Goal: Transaction & Acquisition: Purchase product/service

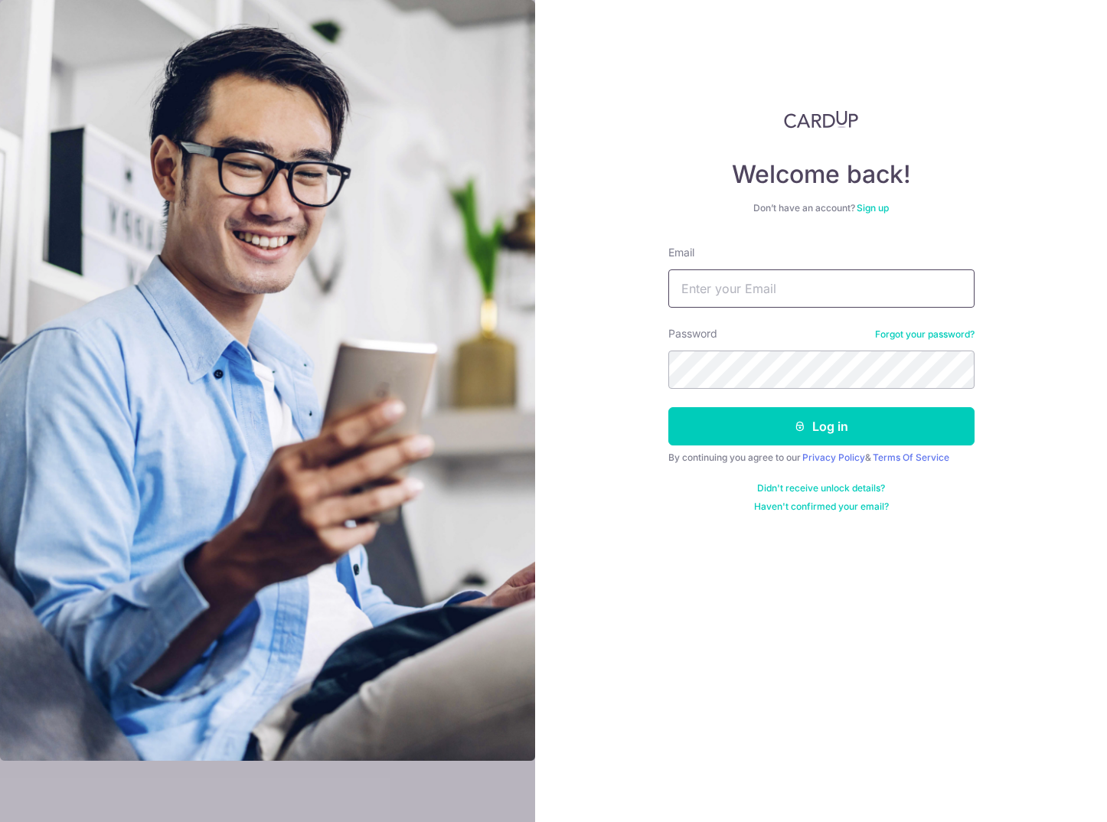
type input "Gospeedy@yahoo.com"
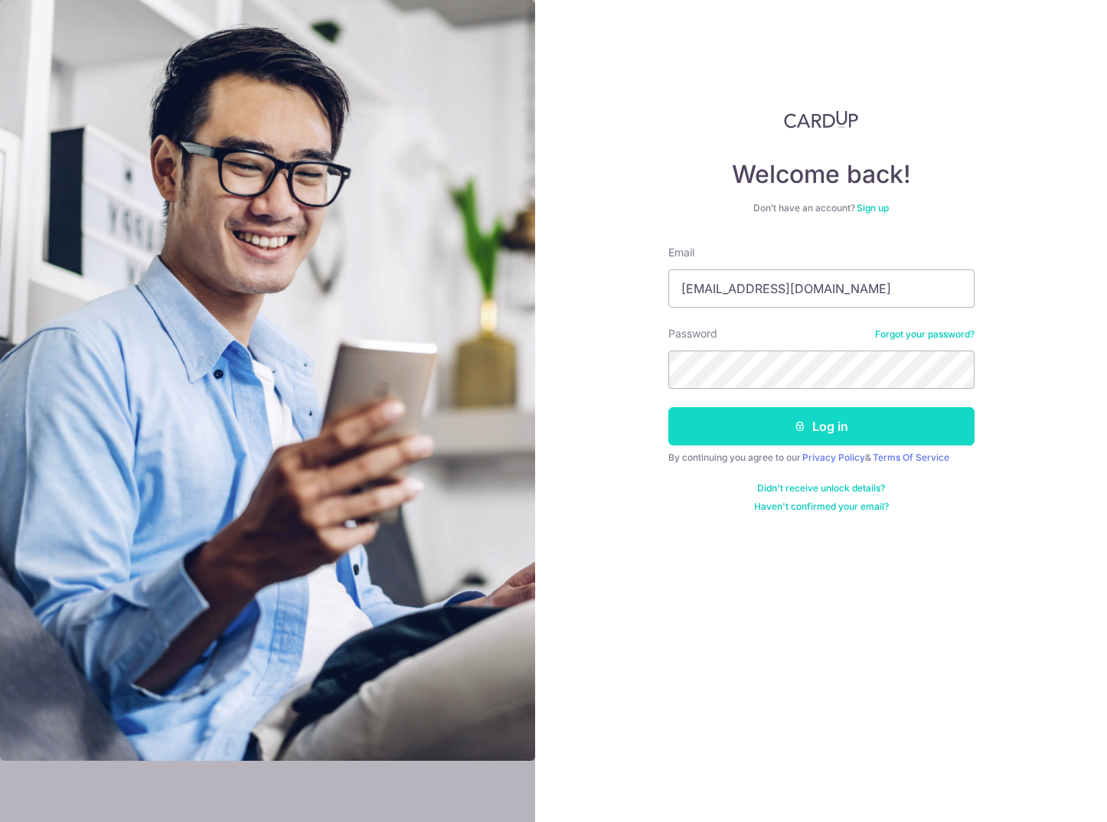
click at [757, 433] on button "Log in" at bounding box center [821, 426] width 306 height 38
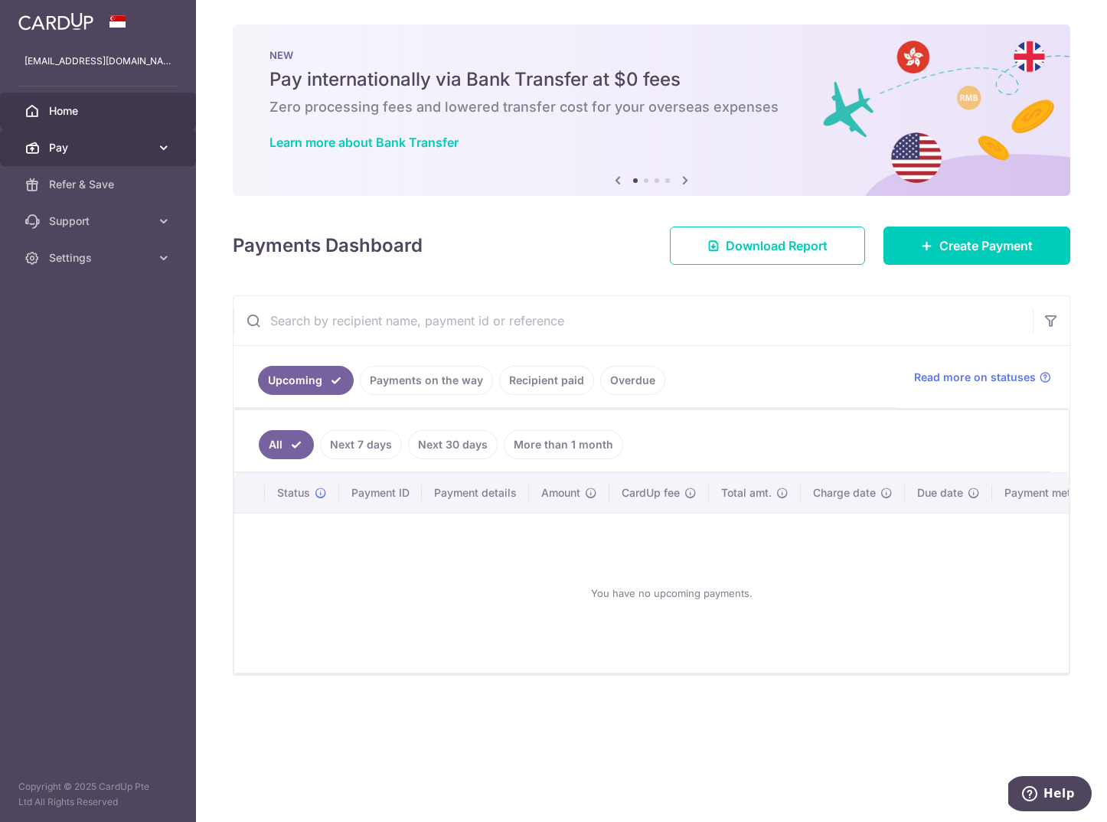
click at [166, 148] on icon at bounding box center [163, 147] width 15 height 15
click at [558, 379] on link "Recipient paid" at bounding box center [546, 380] width 95 height 29
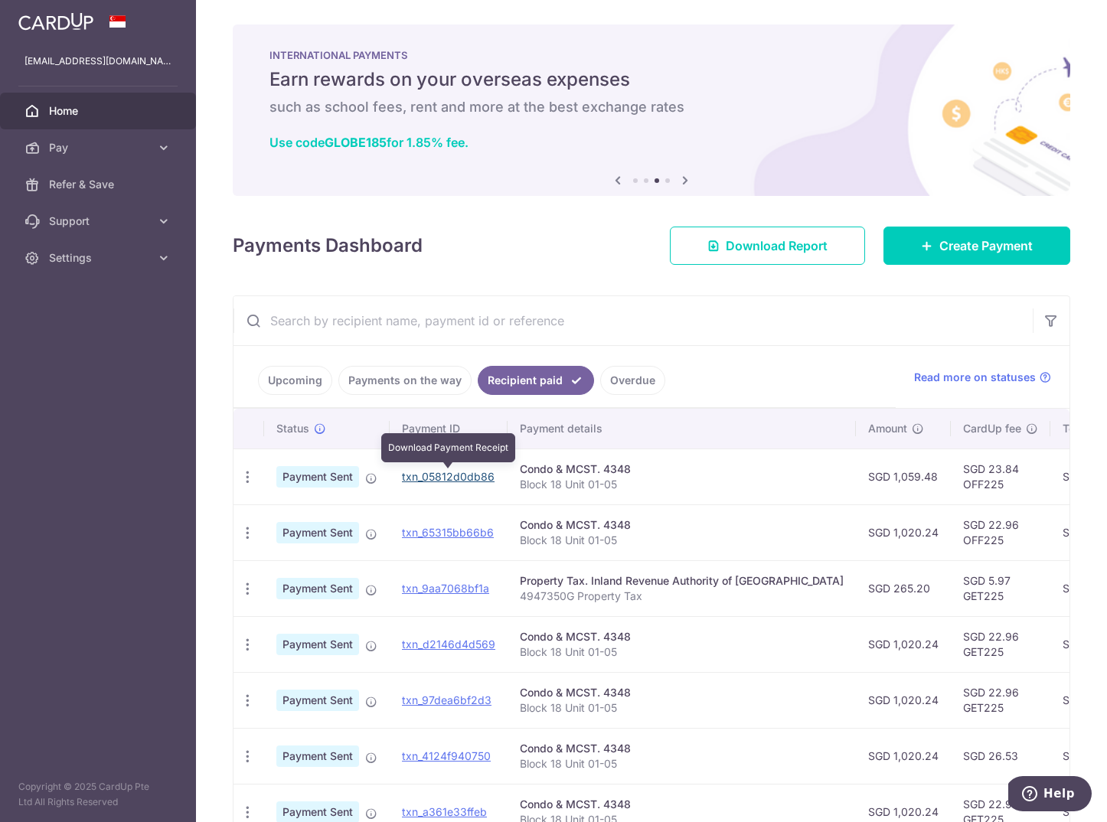
click at [462, 478] on link "txn_05812d0db86" at bounding box center [448, 476] width 93 height 13
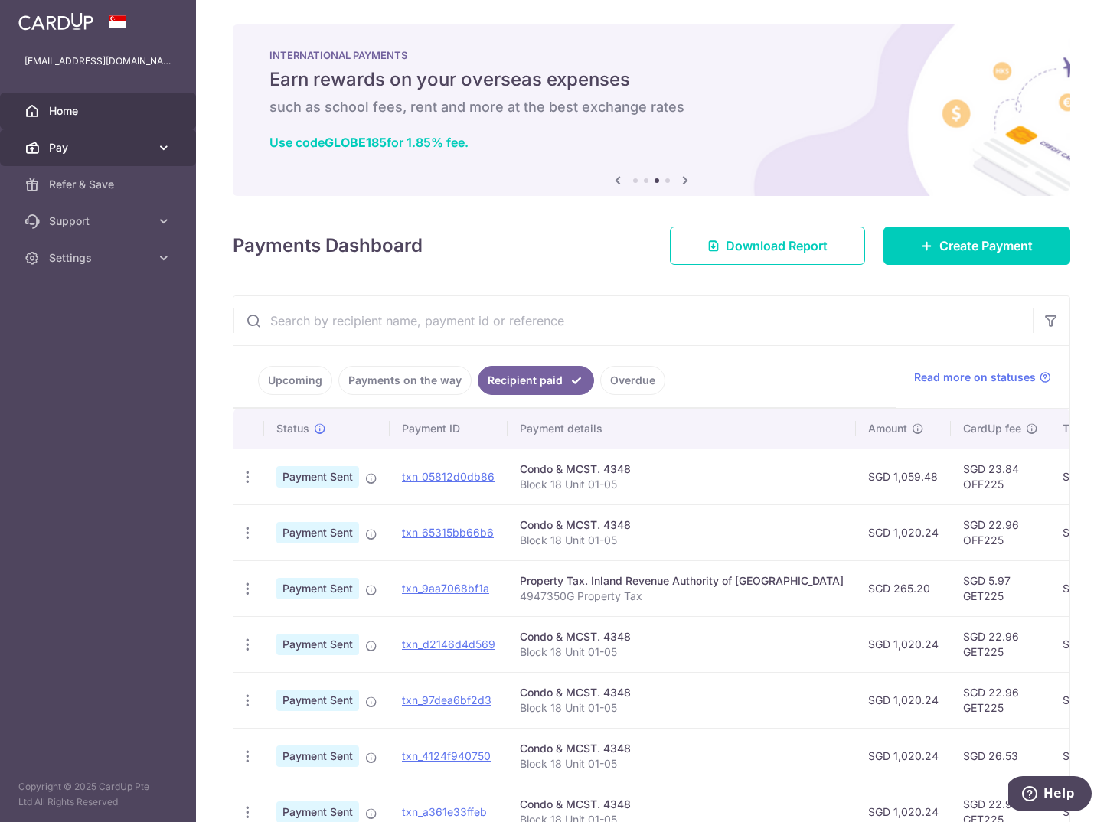
click at [112, 145] on span "Pay" at bounding box center [99, 147] width 101 height 15
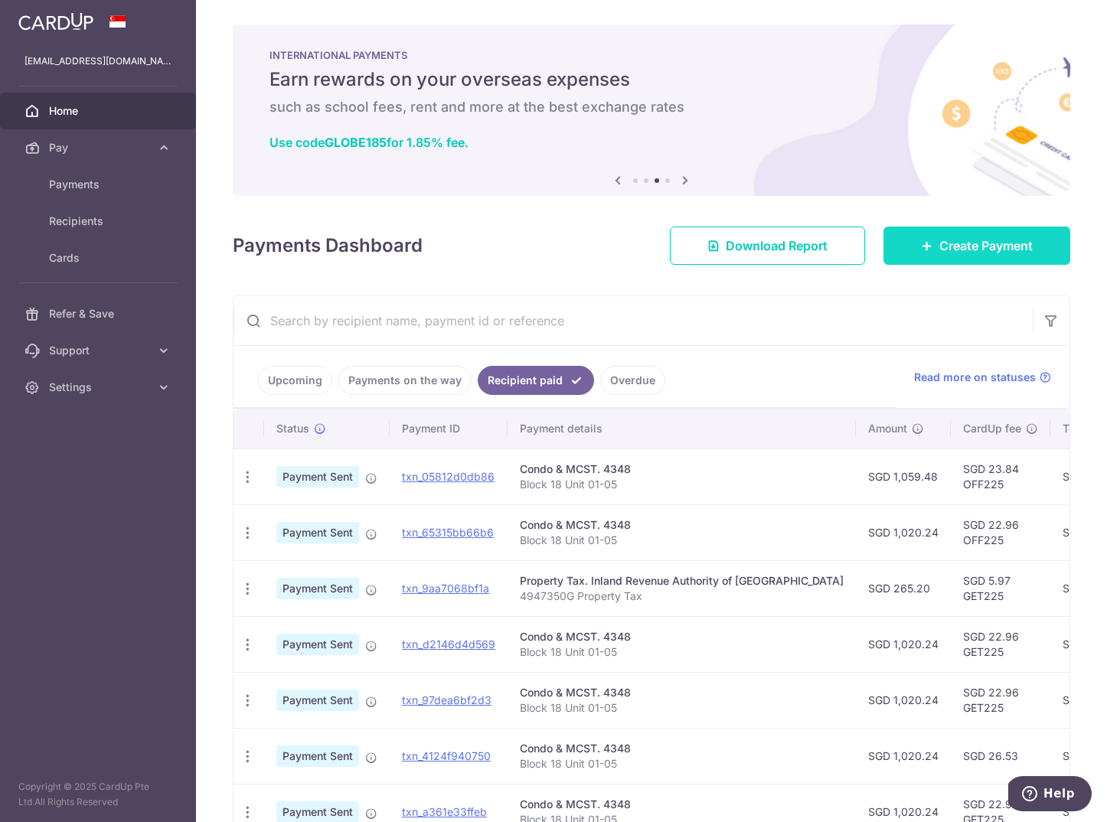
click at [995, 247] on span "Create Payment" at bounding box center [986, 246] width 93 height 18
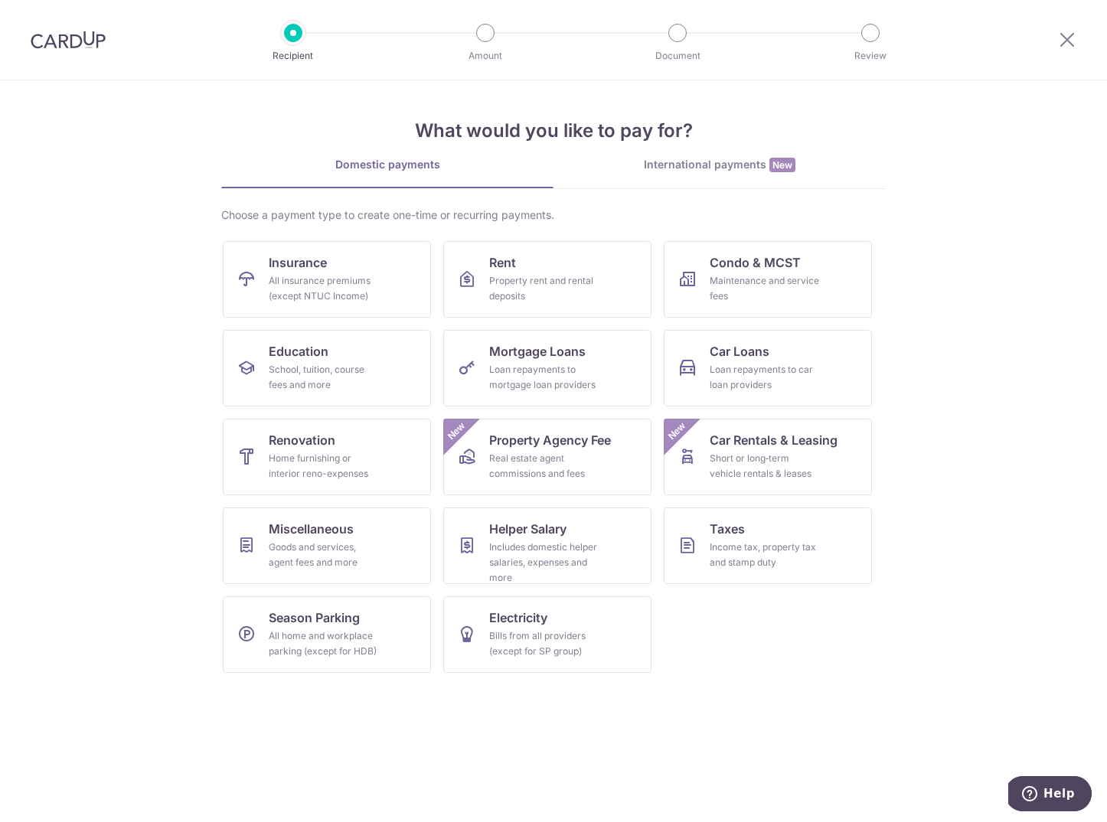
click at [1080, 42] on div at bounding box center [1068, 40] width 80 height 80
click at [1064, 40] on icon at bounding box center [1067, 39] width 18 height 19
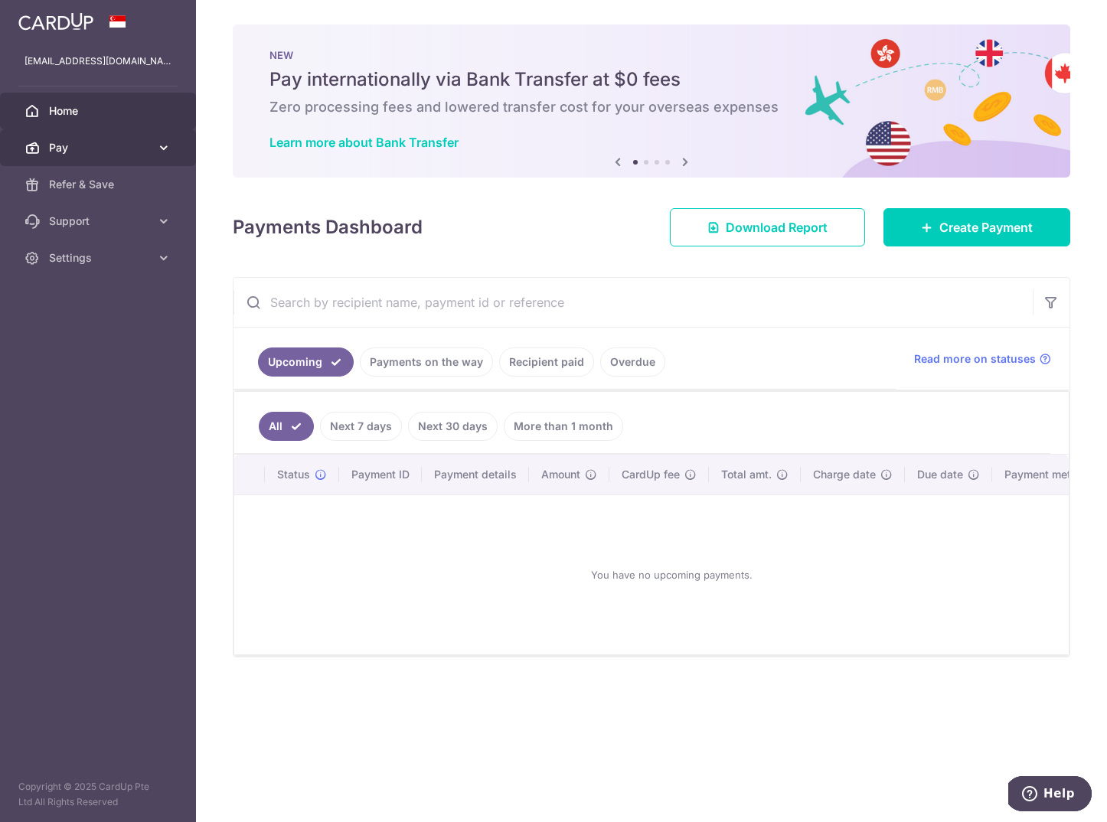
click at [162, 146] on icon at bounding box center [163, 147] width 15 height 15
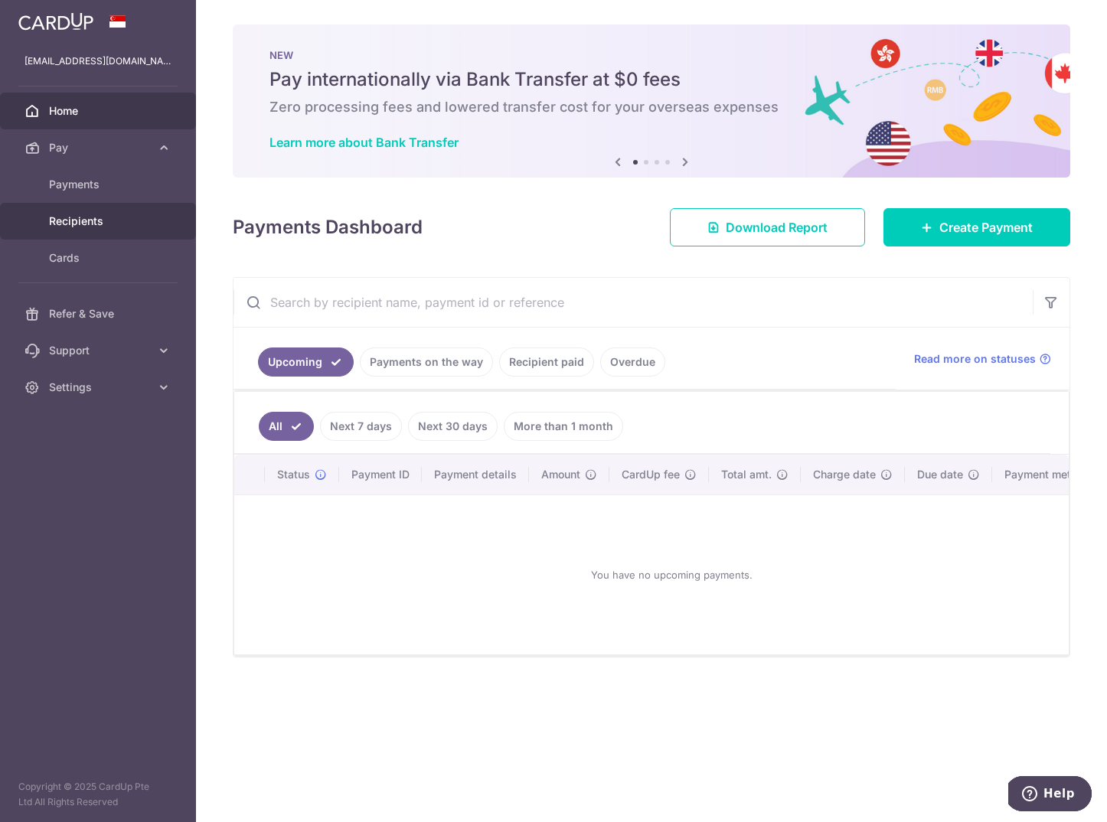
click at [106, 224] on span "Recipients" at bounding box center [99, 221] width 101 height 15
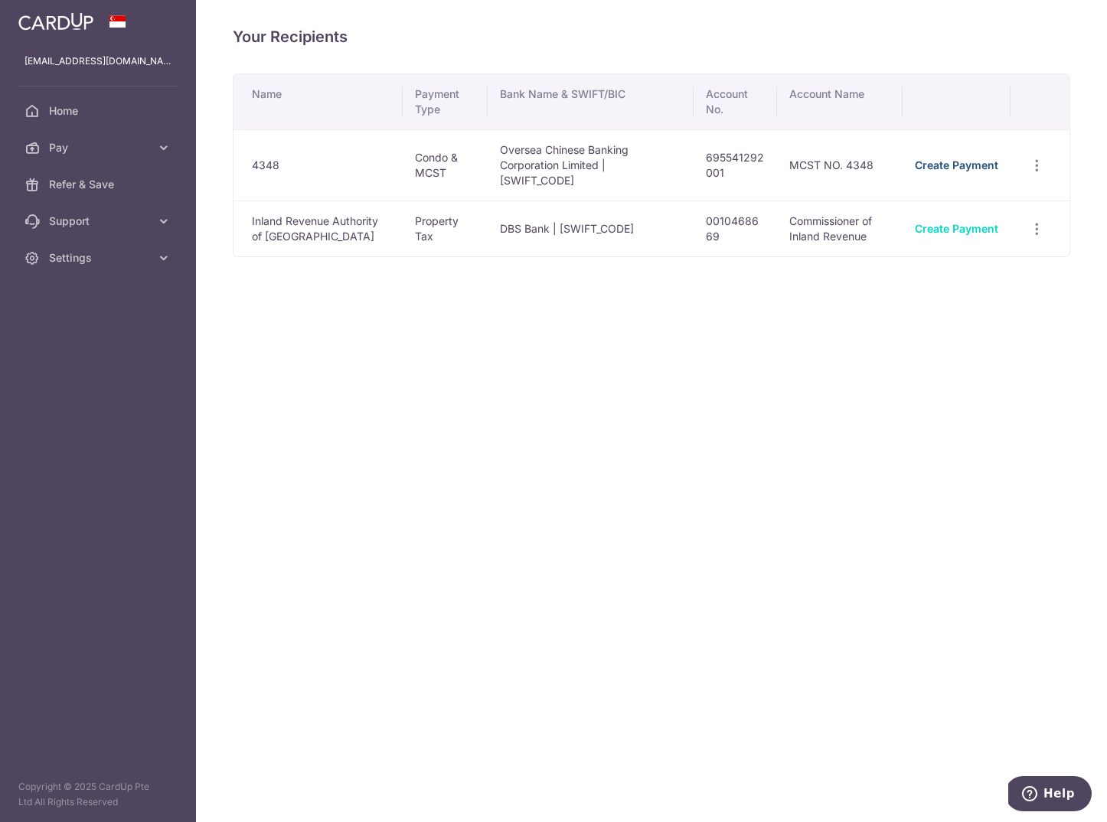
click at [964, 159] on link "Create Payment" at bounding box center [956, 165] width 83 height 13
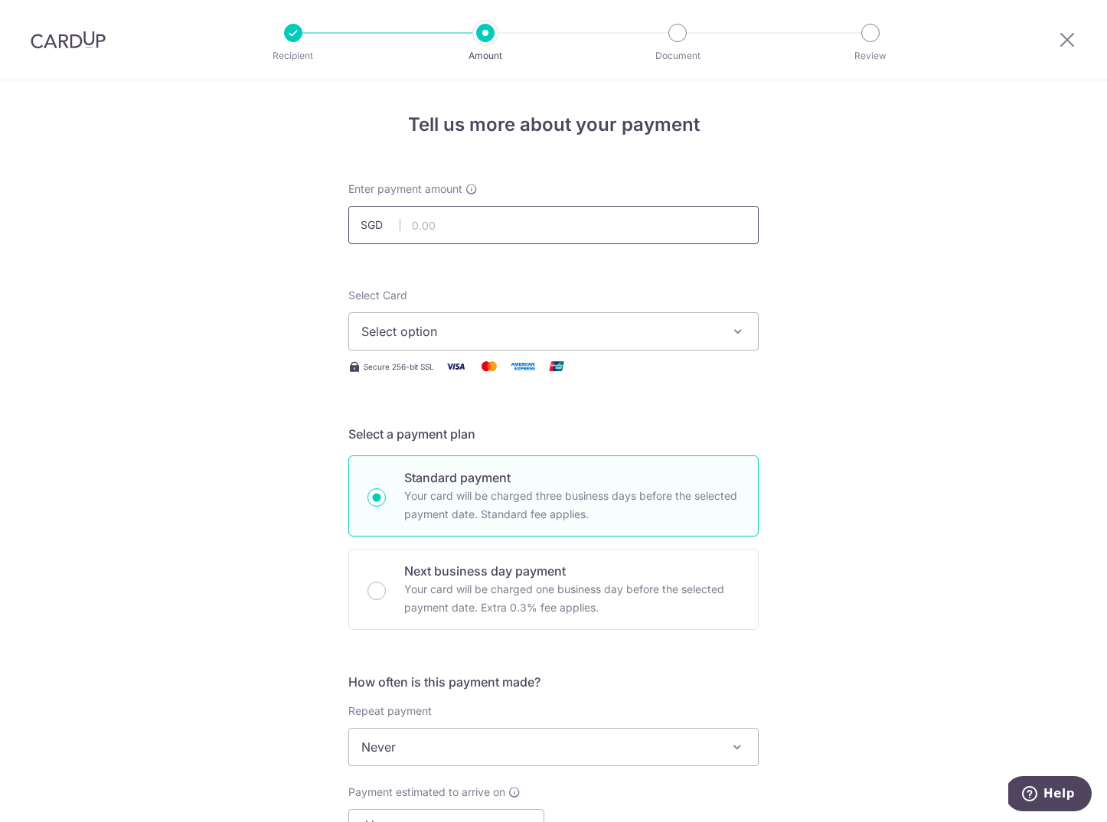
click at [517, 220] on input "text" at bounding box center [553, 225] width 410 height 38
type input "1,059.48"
click at [727, 340] on button "Select option" at bounding box center [553, 331] width 410 height 38
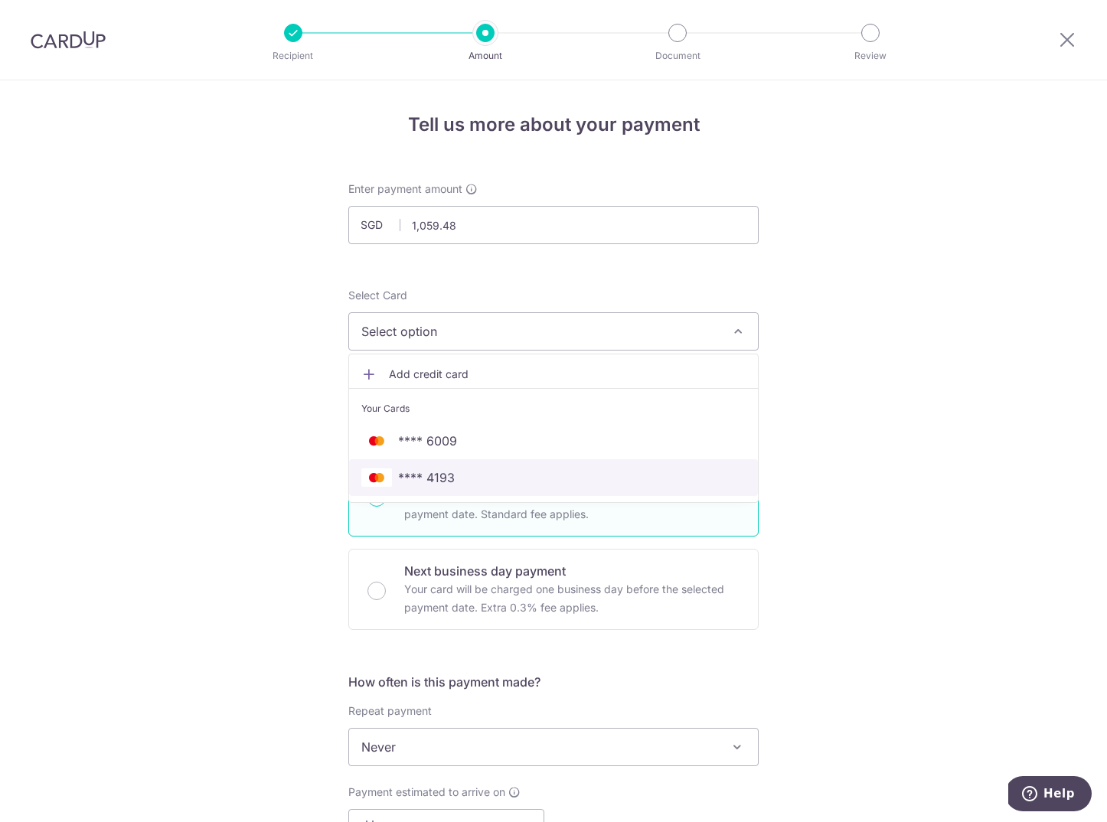
click at [446, 479] on span "**** 4193" at bounding box center [426, 478] width 57 height 18
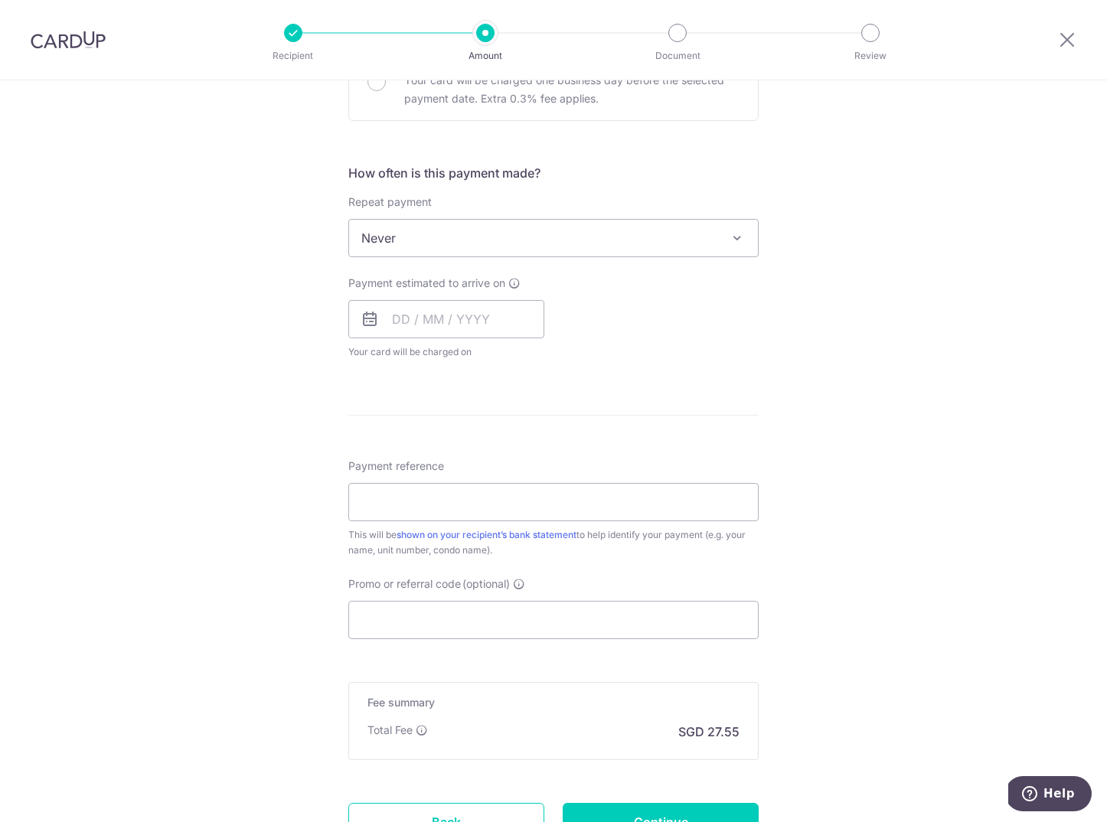
scroll to position [524, 0]
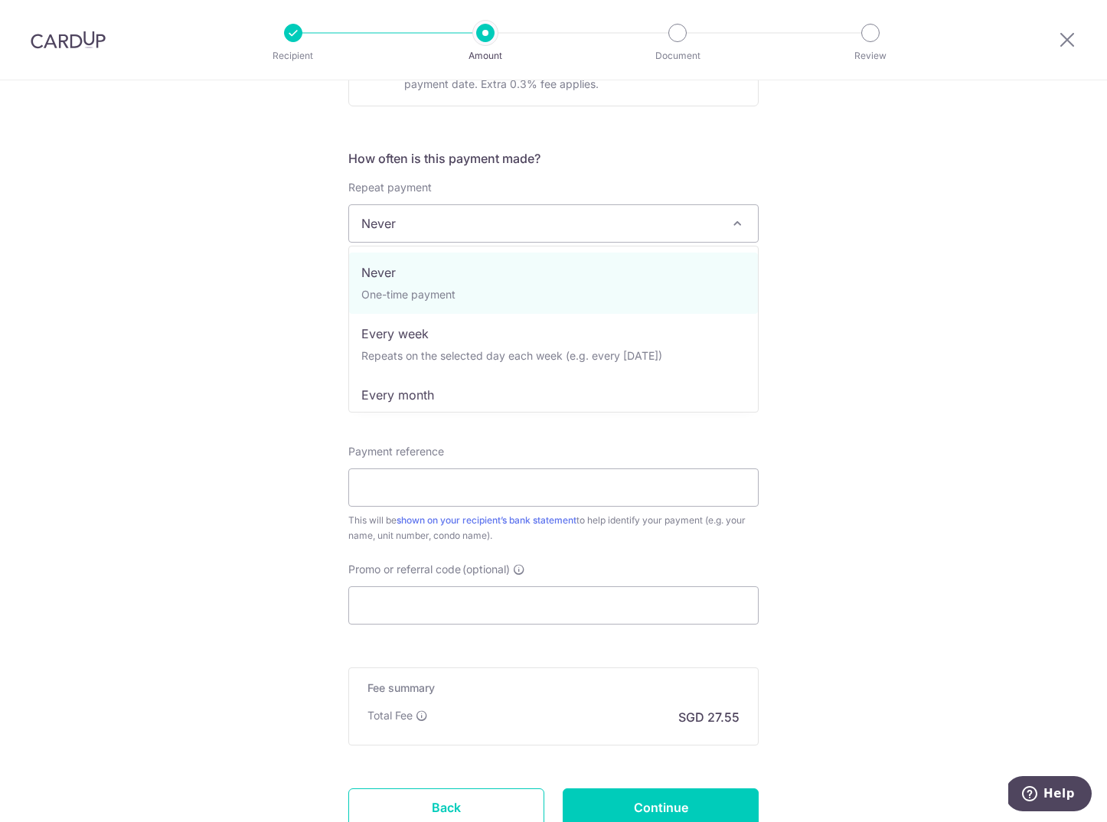
click at [727, 226] on span "Never" at bounding box center [553, 223] width 409 height 37
click at [884, 222] on div "Tell us more about your payment Enter payment amount SGD 1,059.48 1059.48 Selec…" at bounding box center [553, 249] width 1107 height 1385
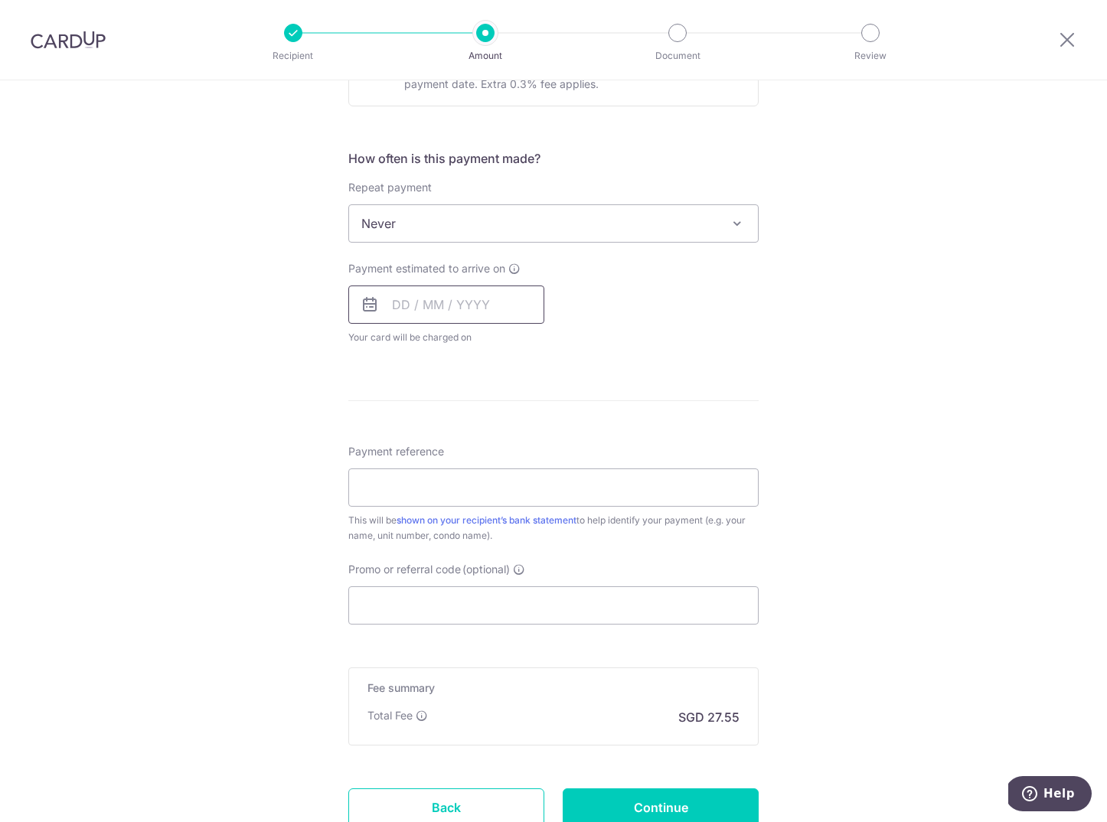
click at [433, 308] on input "text" at bounding box center [446, 305] width 196 height 38
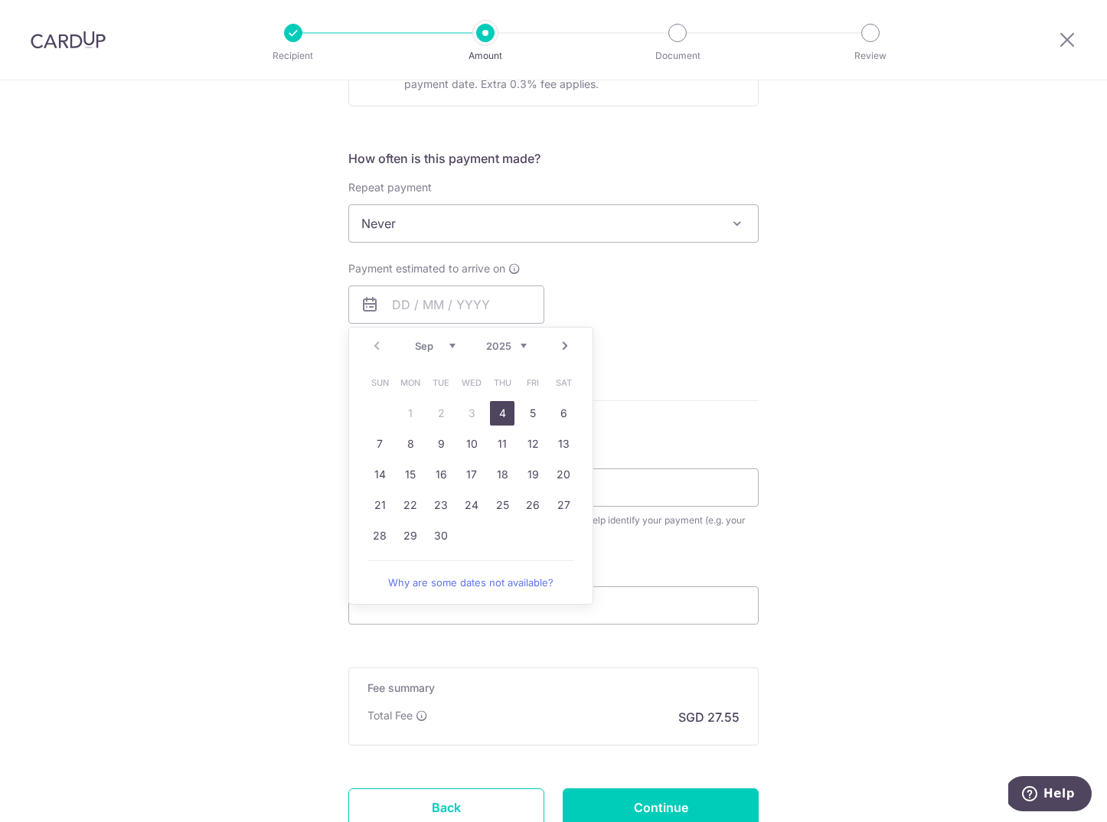
click at [502, 413] on link "4" at bounding box center [502, 413] width 25 height 25
type input "[DATE]"
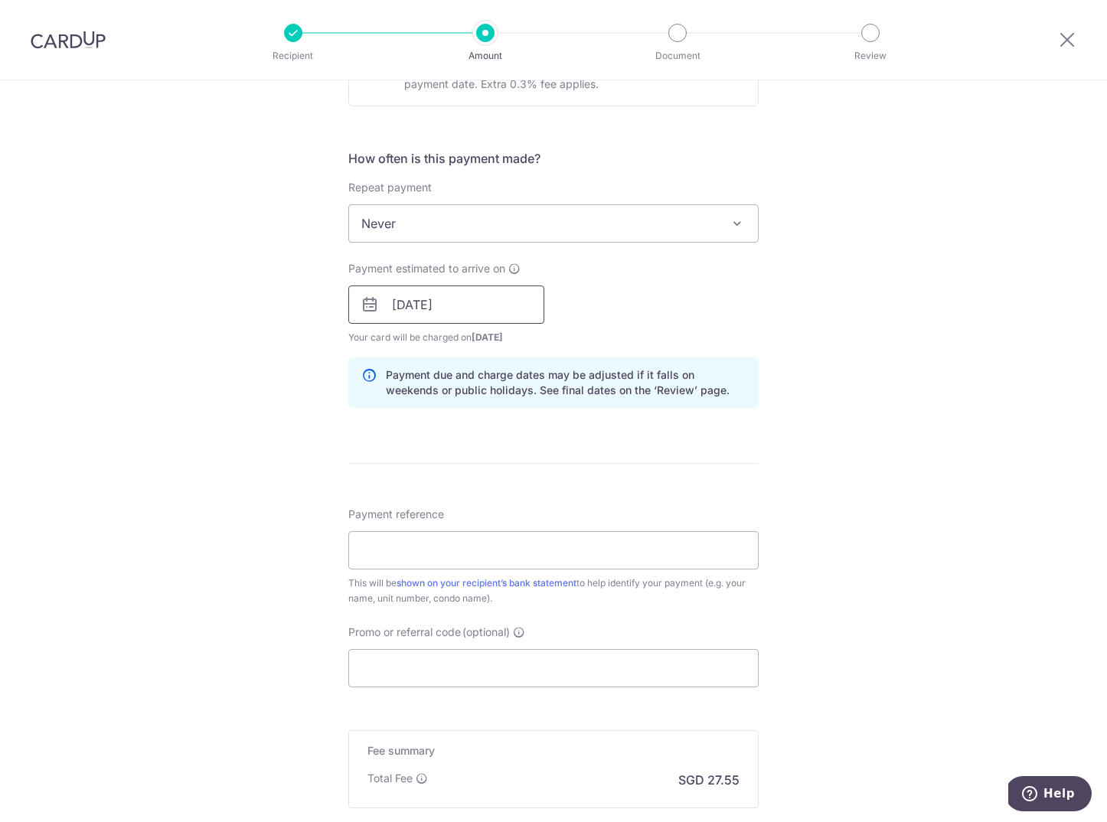
click at [474, 297] on input "[DATE]" at bounding box center [446, 305] width 196 height 38
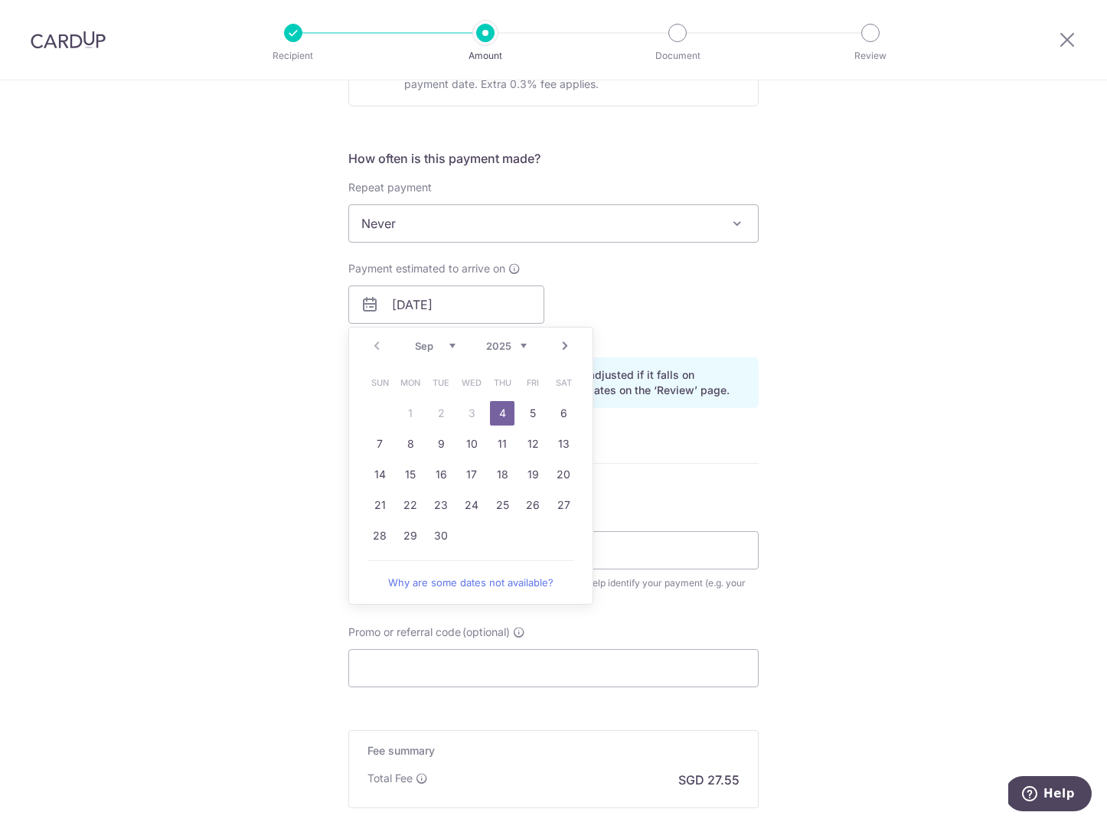
click at [504, 412] on link "4" at bounding box center [502, 413] width 25 height 25
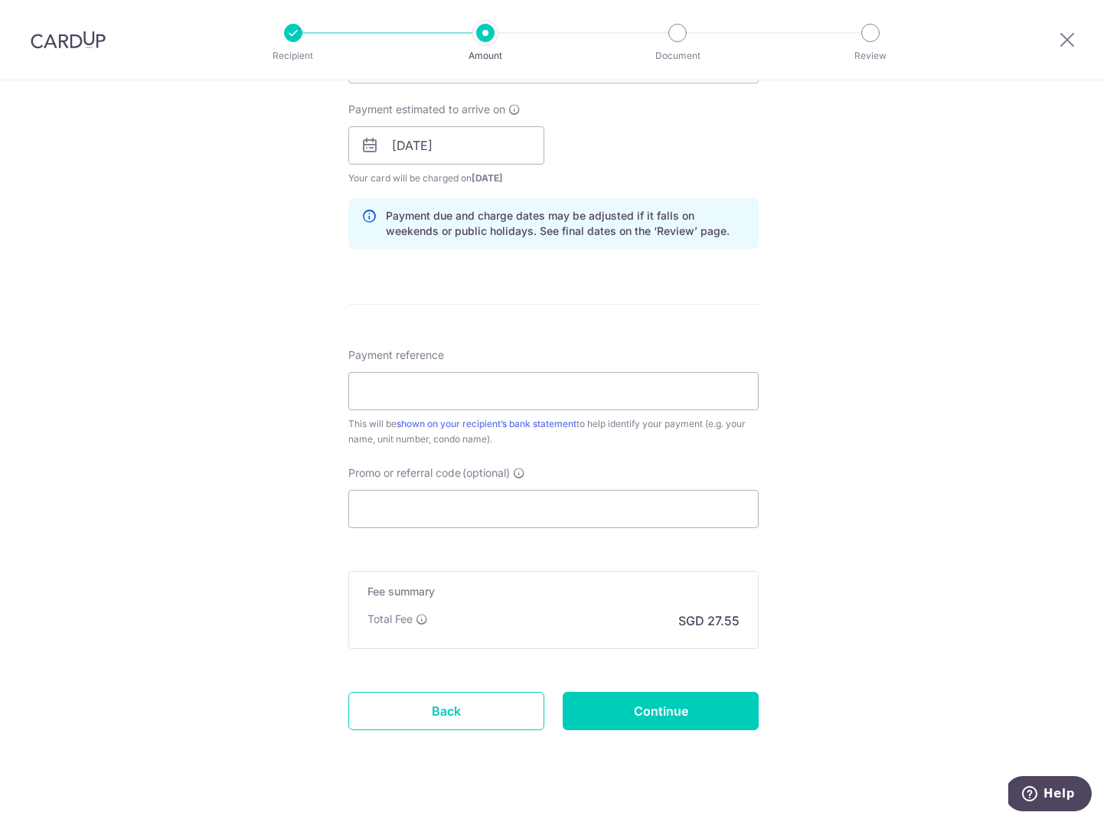
scroll to position [684, 0]
click at [533, 401] on input "Payment reference" at bounding box center [553, 390] width 410 height 38
paste input "Block 18 Unit 01-05"
type input "Block 18 Unit 01-05"
click at [484, 502] on input "Promo or referral code (optional)" at bounding box center [553, 508] width 410 height 38
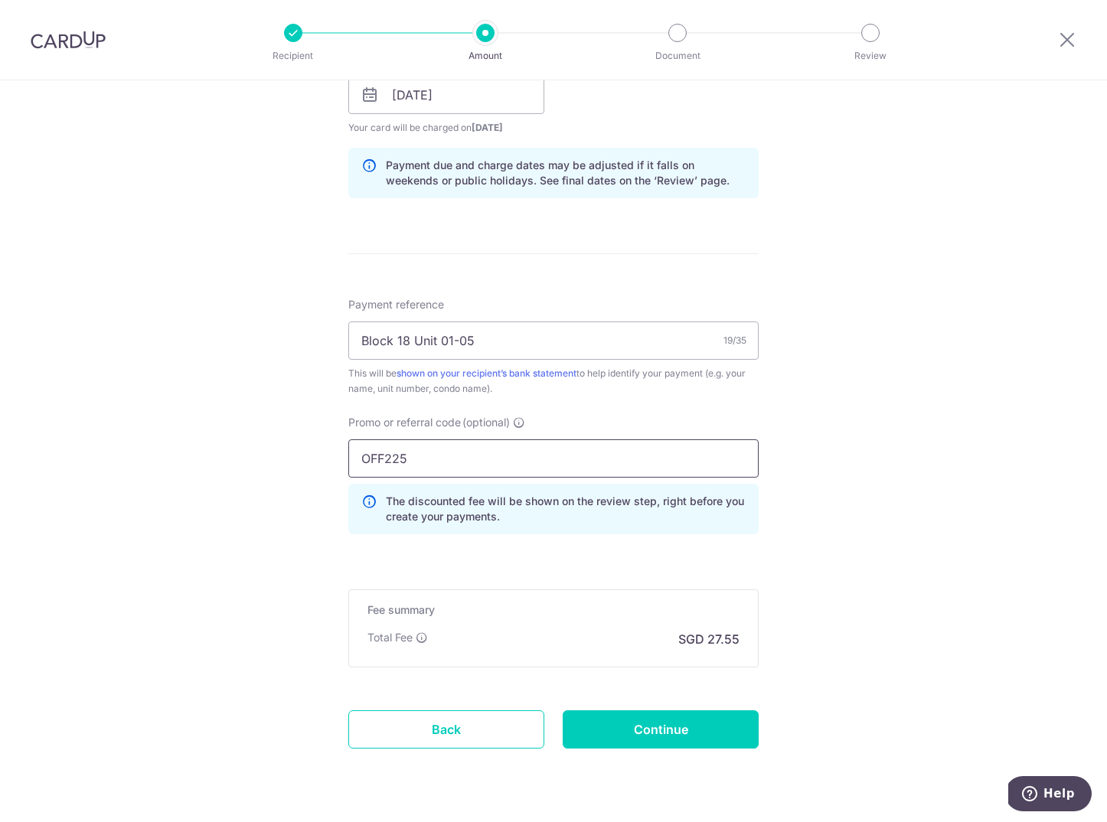
scroll to position [734, 0]
type input "OFF225"
click at [841, 537] on div "Tell us more about your payment Enter payment amount SGD 1,059.48 1059.48 Selec…" at bounding box center [553, 104] width 1107 height 1517
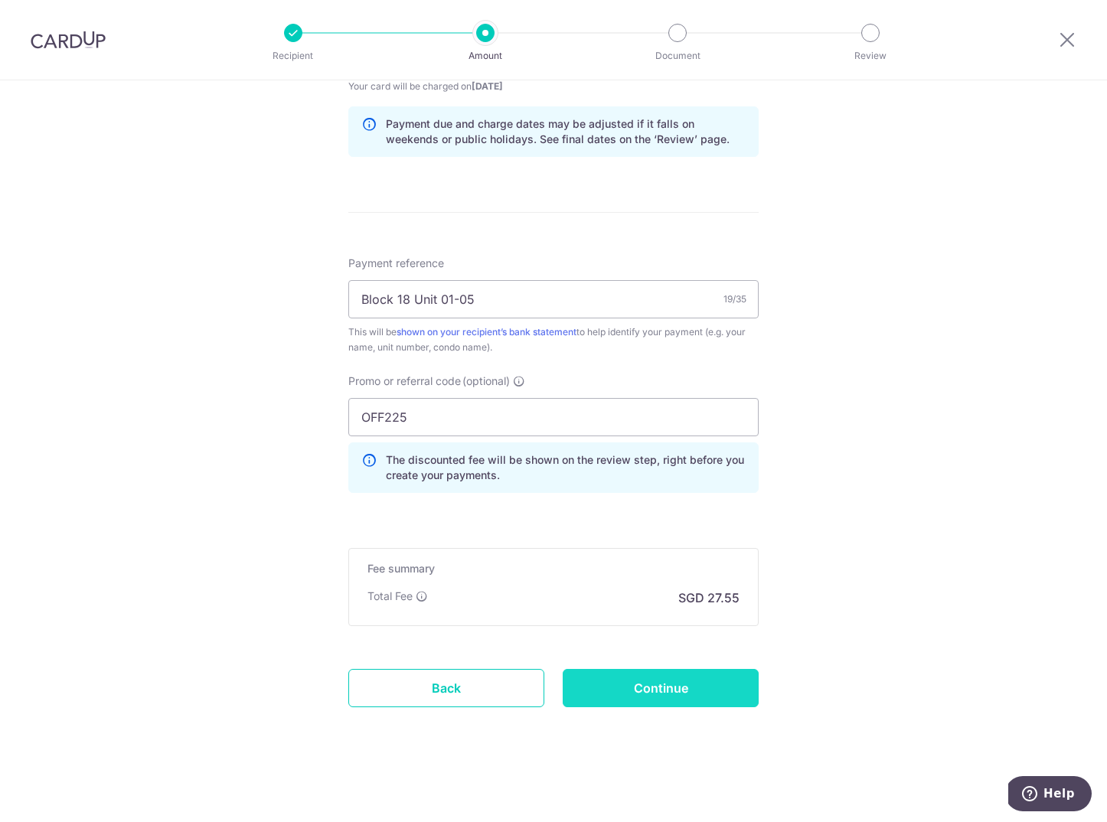
scroll to position [775, 0]
click at [663, 688] on input "Continue" at bounding box center [661, 688] width 196 height 38
type input "Create Schedule"
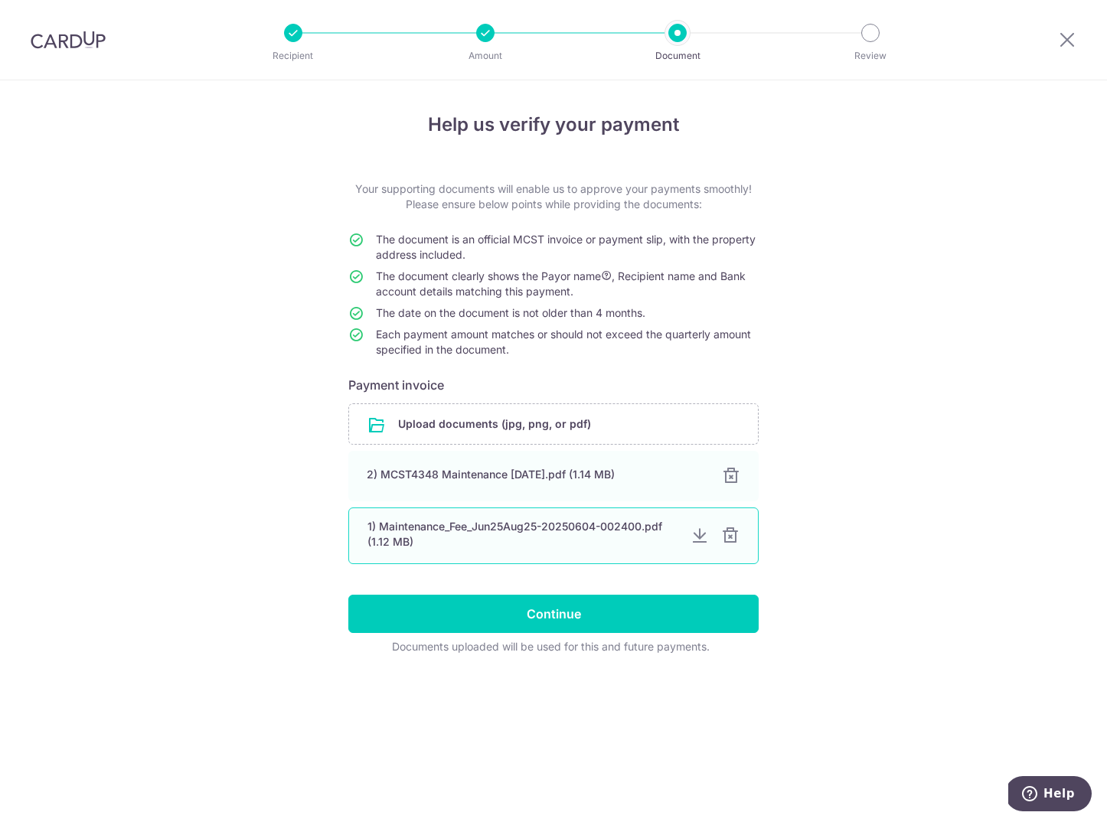
click at [733, 537] on div at bounding box center [730, 536] width 18 height 18
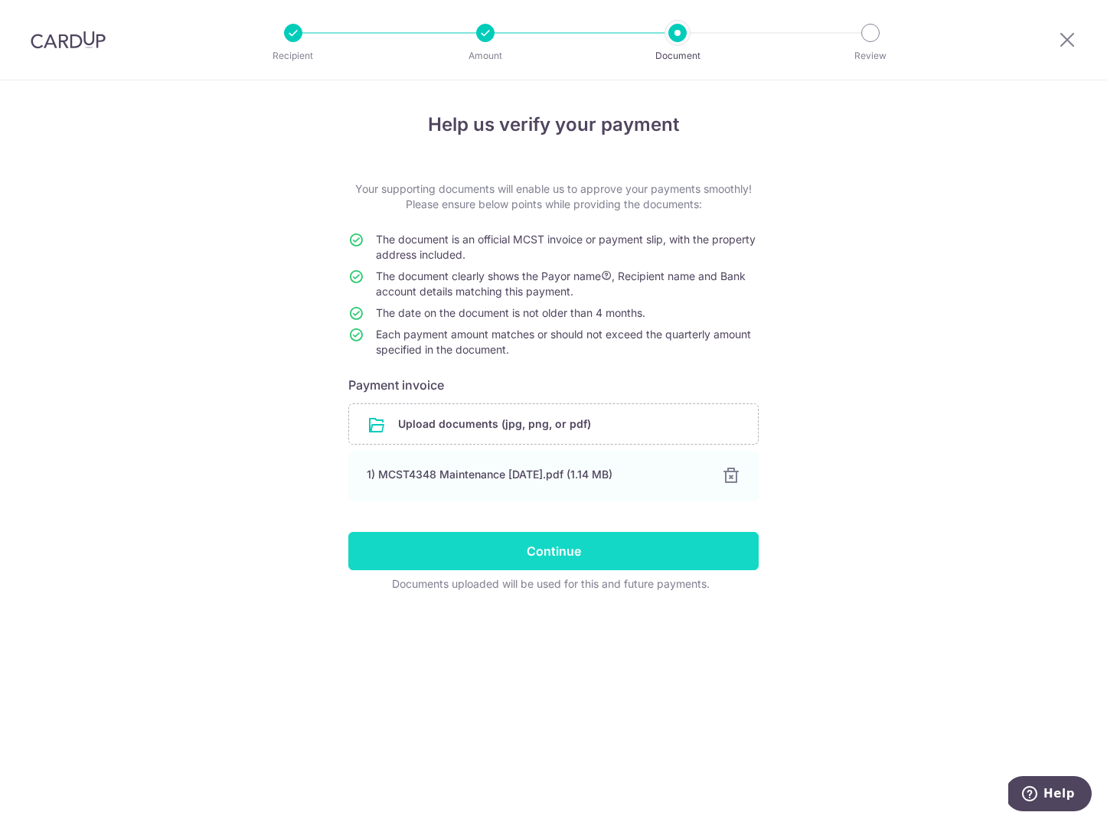
click at [586, 557] on input "Continue" at bounding box center [553, 551] width 410 height 38
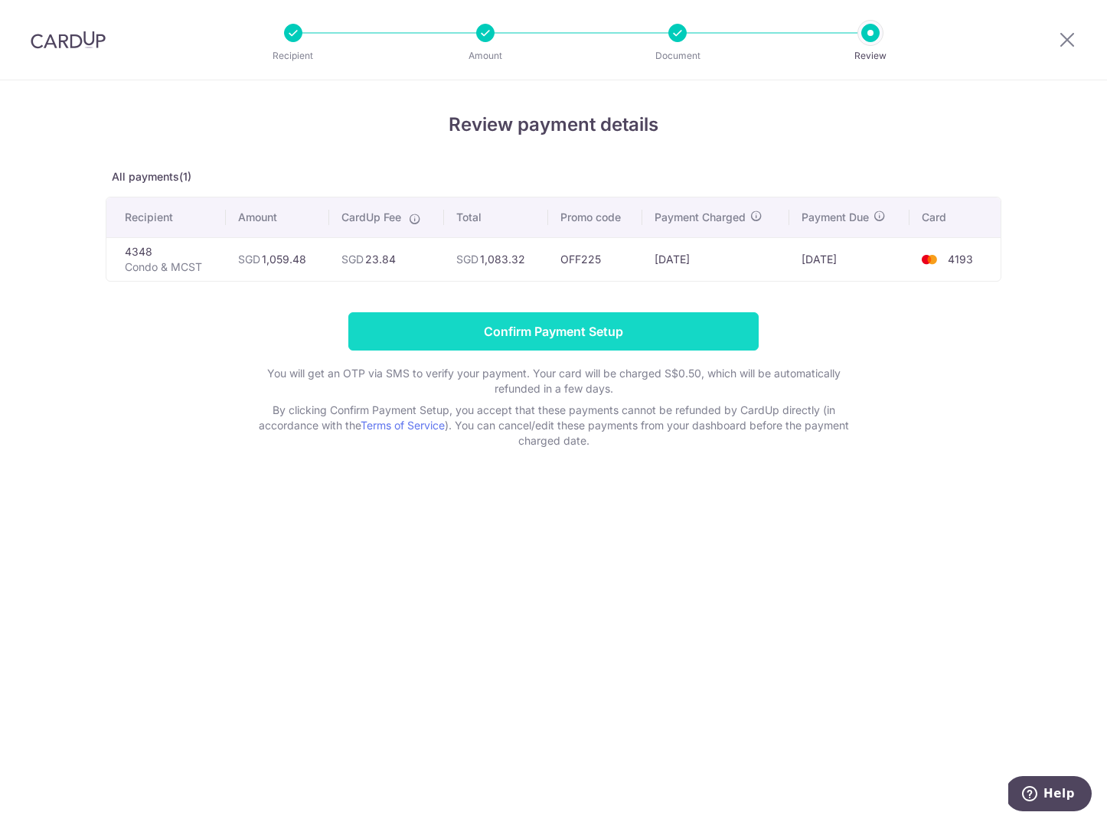
click at [580, 326] on input "Confirm Payment Setup" at bounding box center [553, 331] width 410 height 38
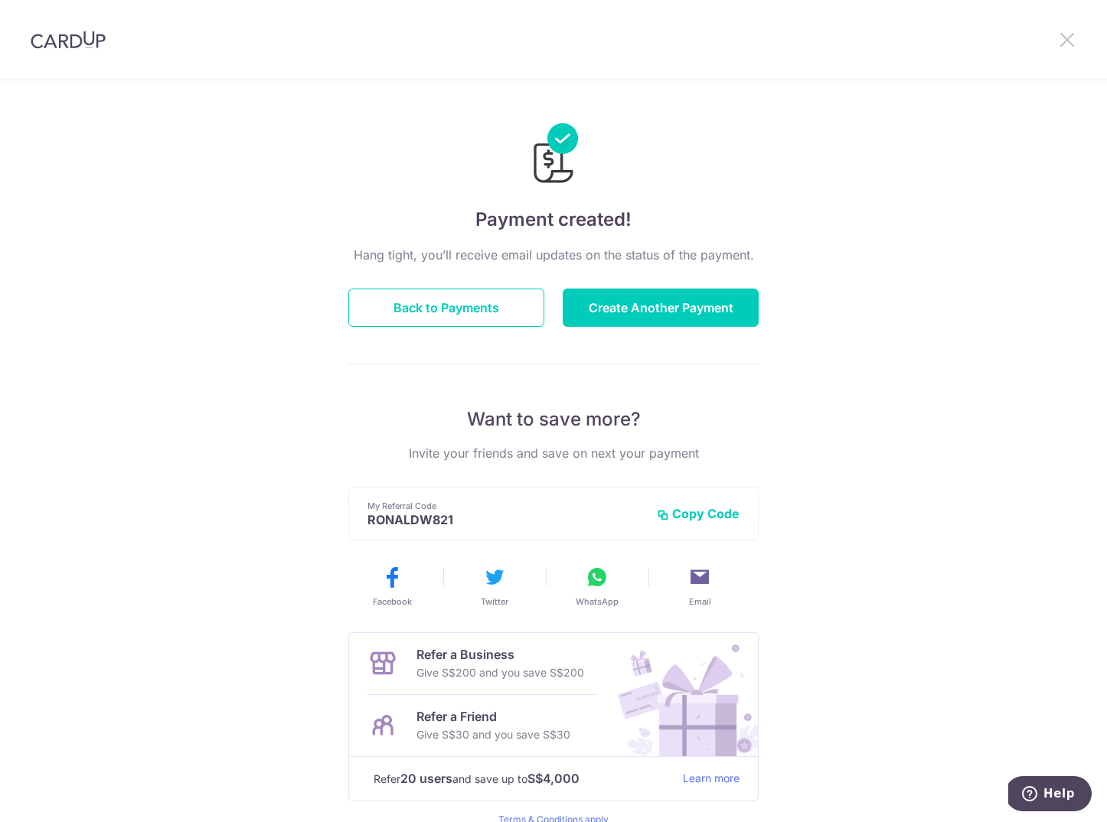
click at [1067, 37] on icon at bounding box center [1067, 39] width 18 height 19
